Goal: Download file/media

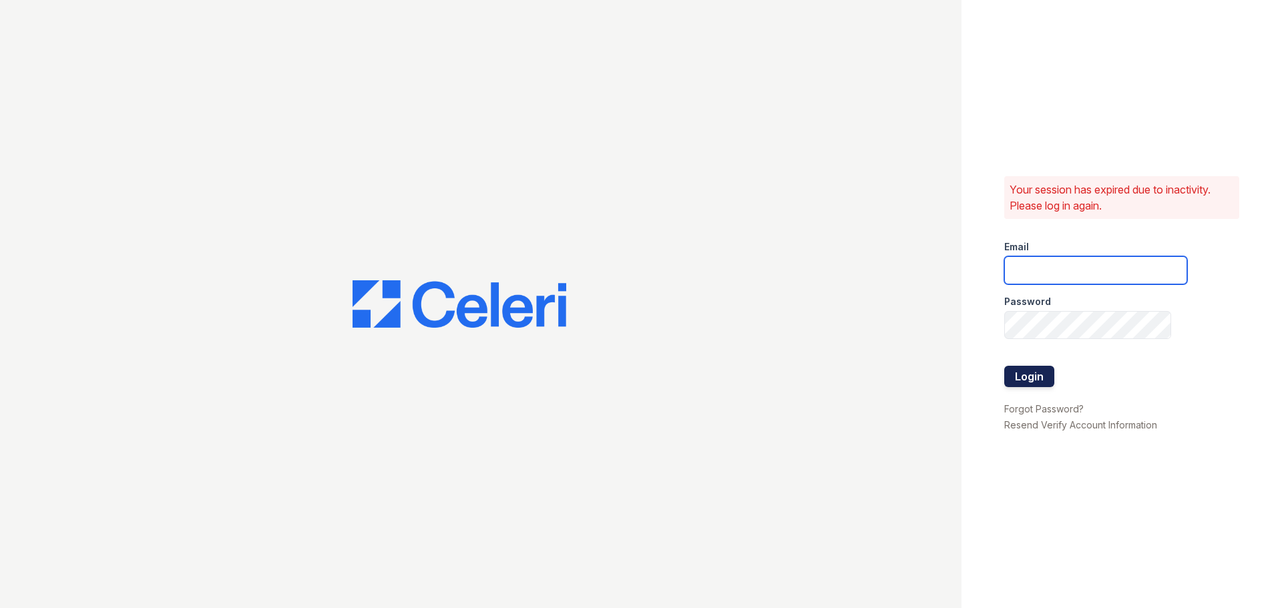
type input "[EMAIL_ADDRESS][DOMAIN_NAME]"
click at [1019, 381] on button "Login" at bounding box center [1030, 376] width 50 height 21
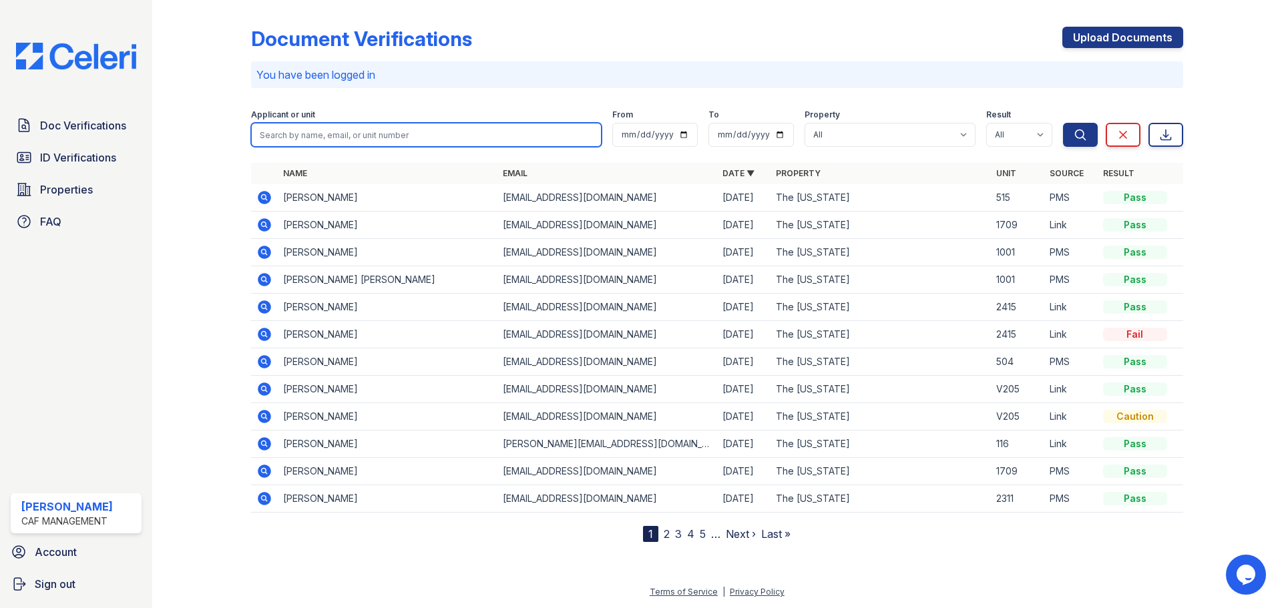
click at [343, 128] on input "search" at bounding box center [426, 135] width 351 height 24
click at [268, 390] on icon at bounding box center [264, 389] width 13 height 13
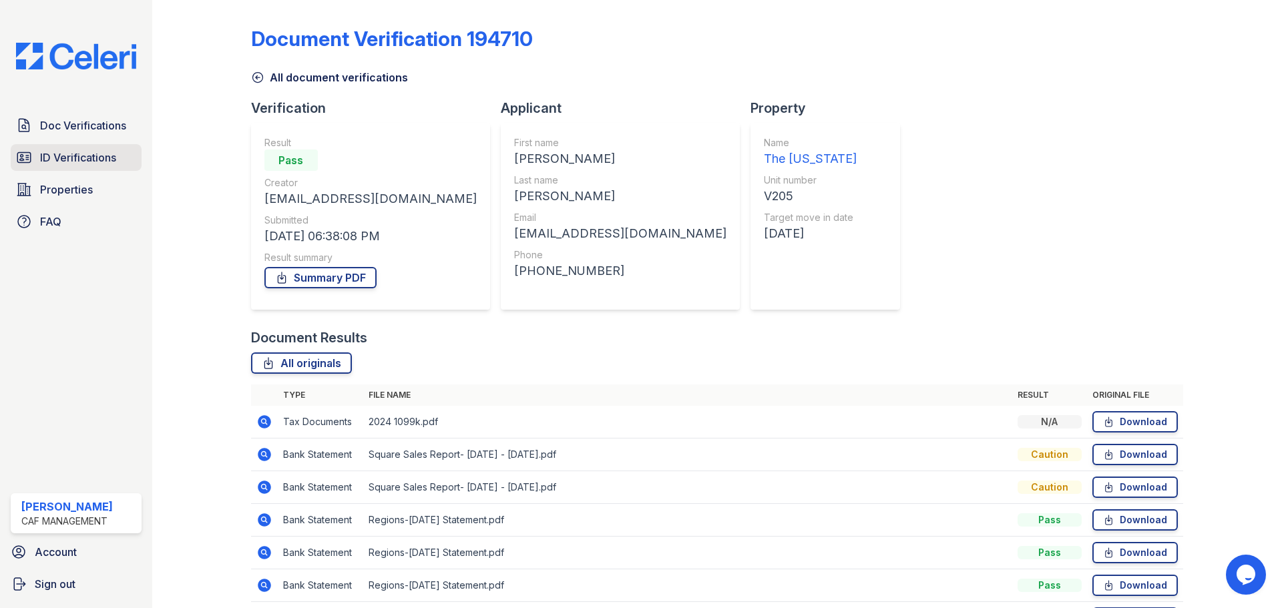
click at [37, 158] on link "ID Verifications" at bounding box center [76, 157] width 131 height 27
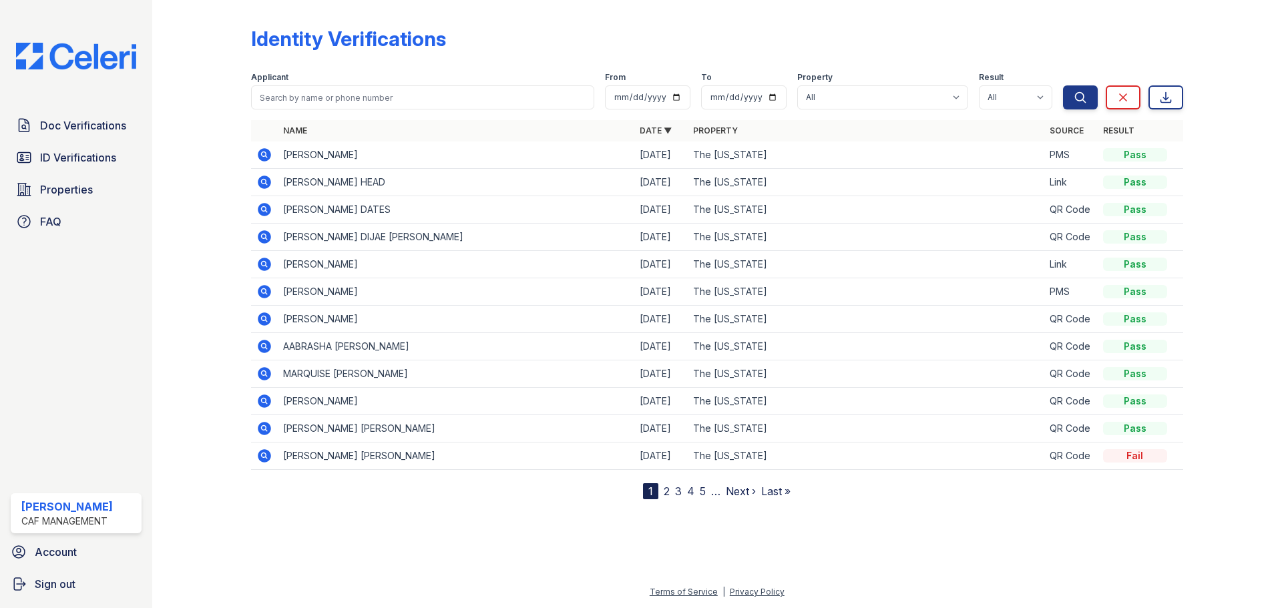
click at [264, 152] on icon at bounding box center [264, 155] width 16 height 16
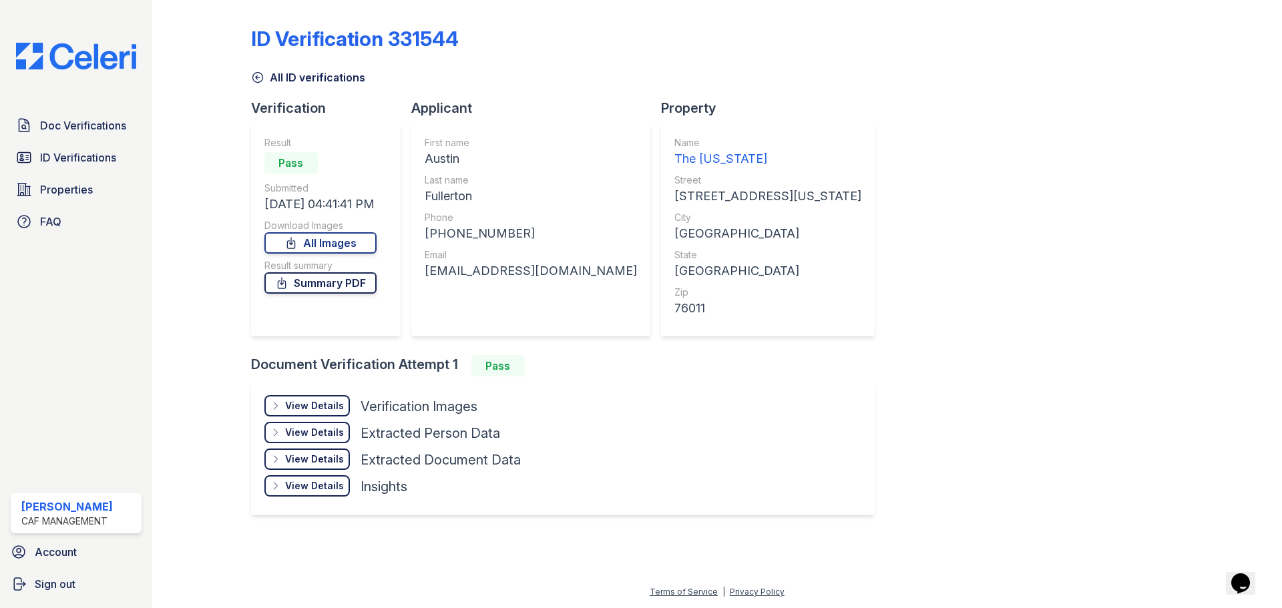
click at [371, 287] on link "Summary PDF" at bounding box center [320, 283] width 112 height 21
click at [337, 411] on div "View Details" at bounding box center [314, 405] width 59 height 13
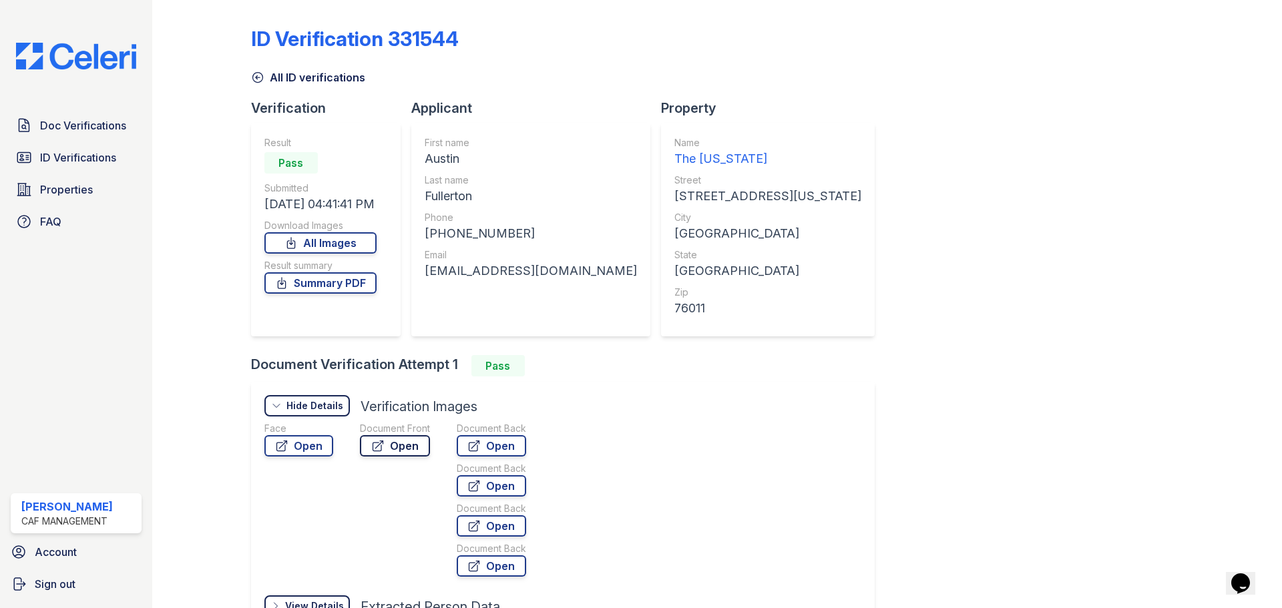
click at [397, 444] on link "Open" at bounding box center [395, 445] width 70 height 21
click at [87, 134] on span "Doc Verifications" at bounding box center [83, 126] width 86 height 16
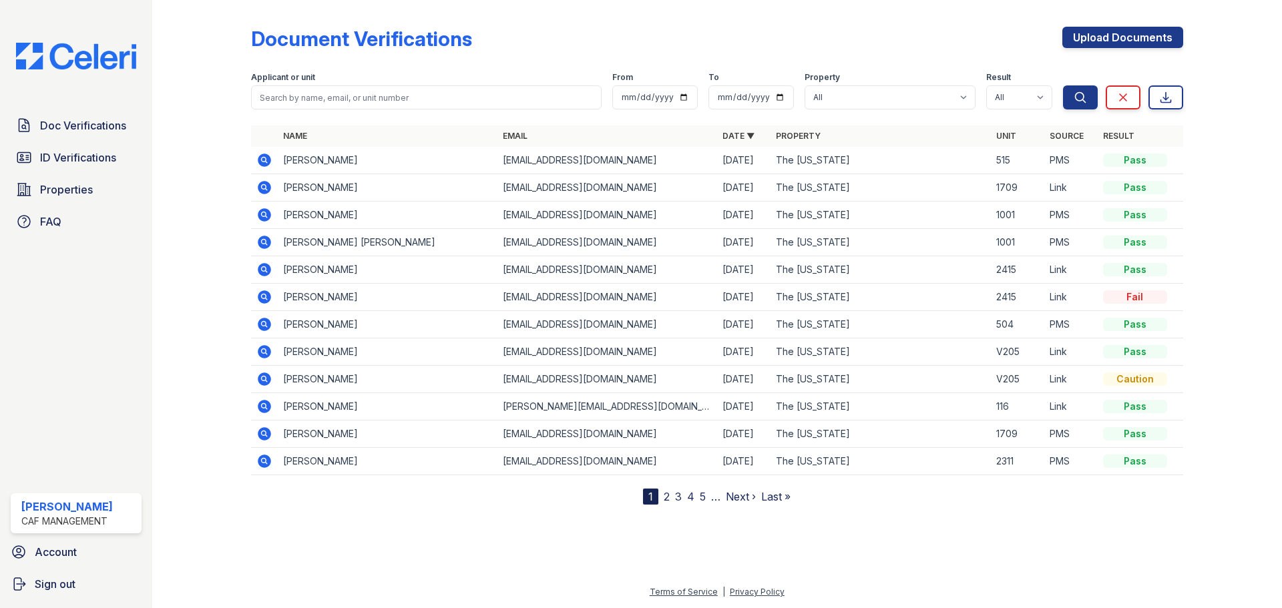
click at [262, 161] on icon at bounding box center [264, 160] width 16 height 16
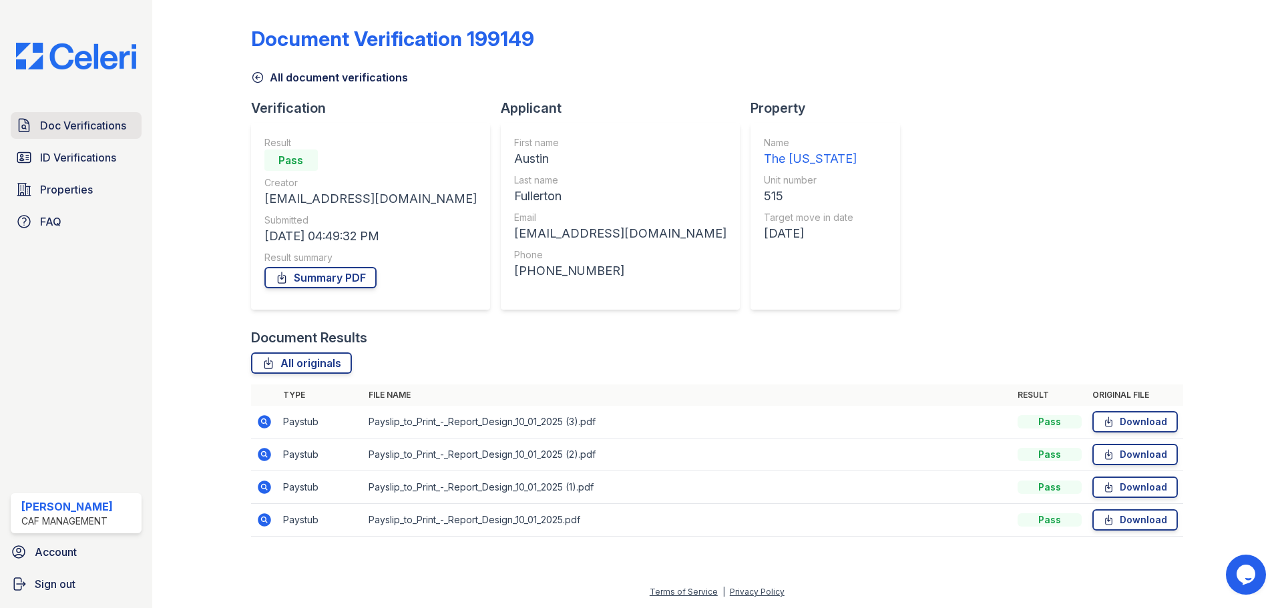
click at [98, 133] on span "Doc Verifications" at bounding box center [83, 126] width 86 height 16
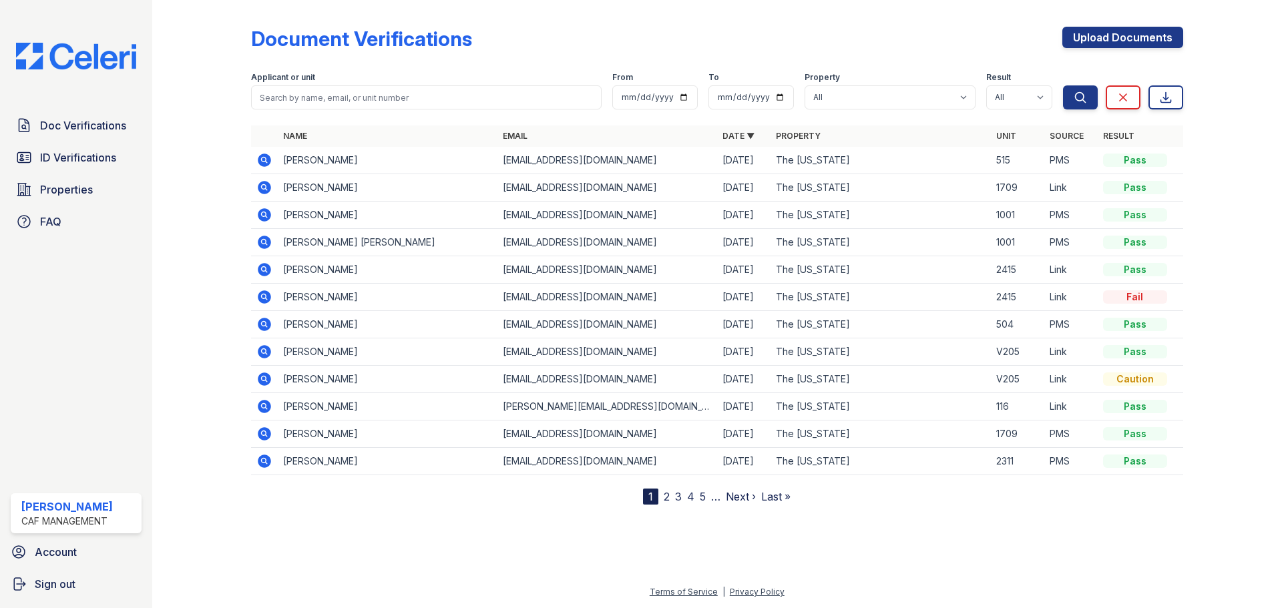
click at [262, 159] on icon at bounding box center [263, 159] width 3 height 3
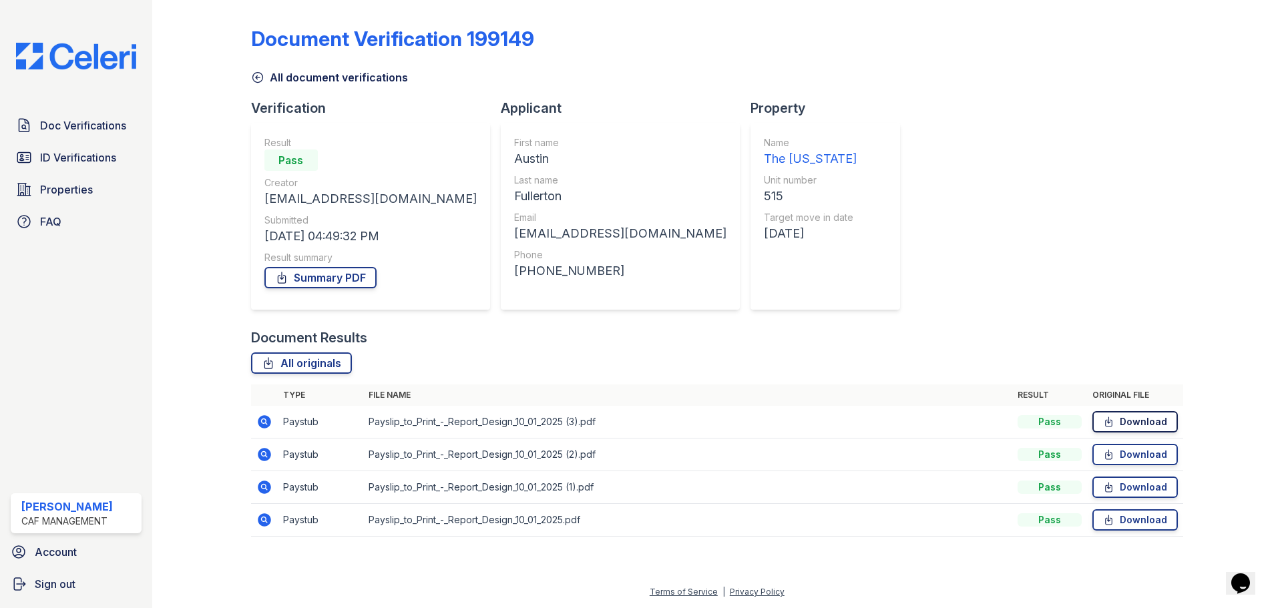
click at [1136, 427] on link "Download" at bounding box center [1135, 421] width 85 height 21
click at [1148, 454] on link "Download" at bounding box center [1135, 454] width 85 height 21
click at [1118, 483] on link "Download" at bounding box center [1135, 487] width 85 height 21
click at [1120, 524] on link "Download" at bounding box center [1135, 520] width 85 height 21
click at [96, 114] on link "Doc Verifications" at bounding box center [76, 125] width 131 height 27
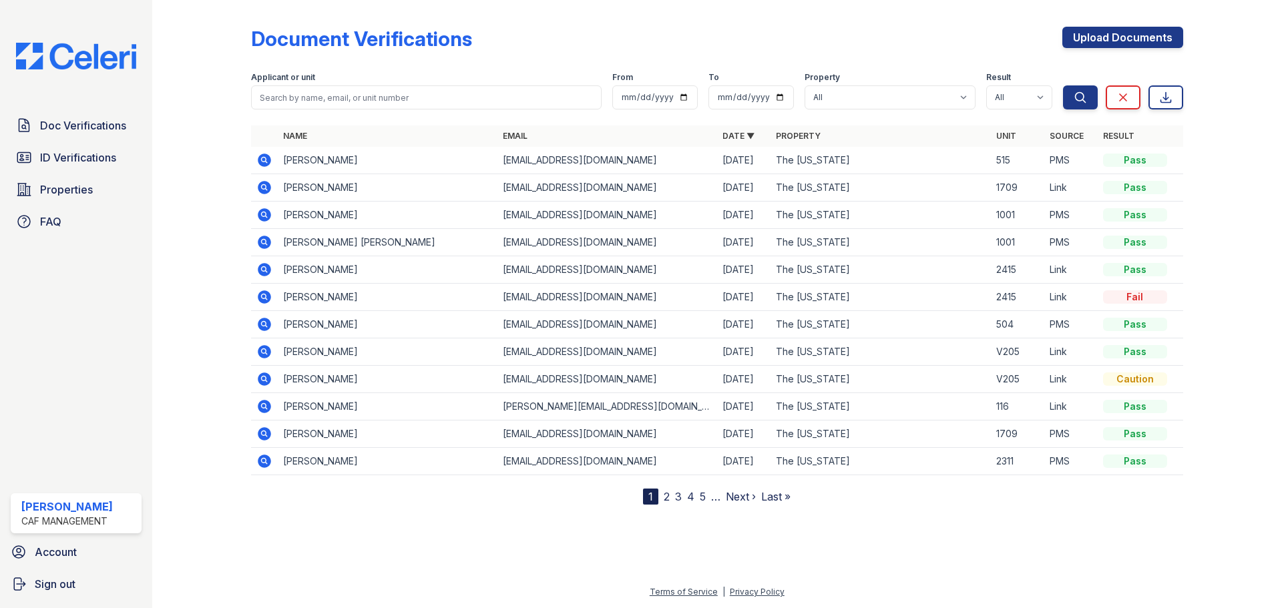
click at [262, 161] on icon at bounding box center [264, 160] width 16 height 16
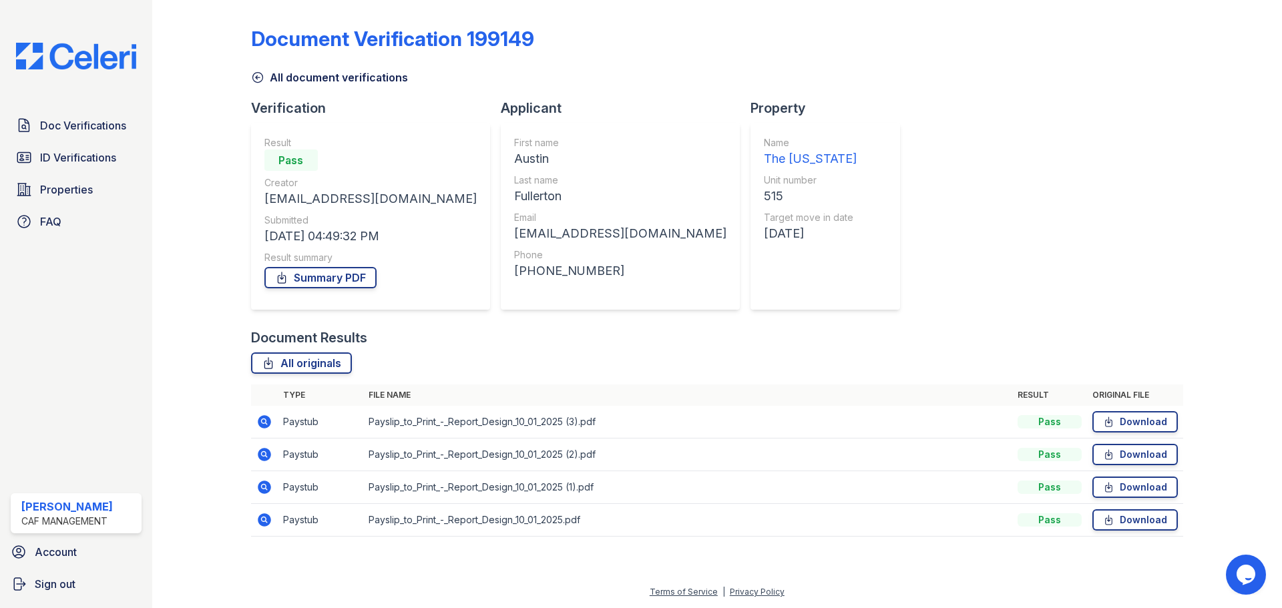
drag, startPoint x: 357, startPoint y: 275, endPoint x: 381, endPoint y: 281, distance: 24.8
click at [357, 275] on link "Summary PDF" at bounding box center [320, 277] width 112 height 21
